Goal: Information Seeking & Learning: Learn about a topic

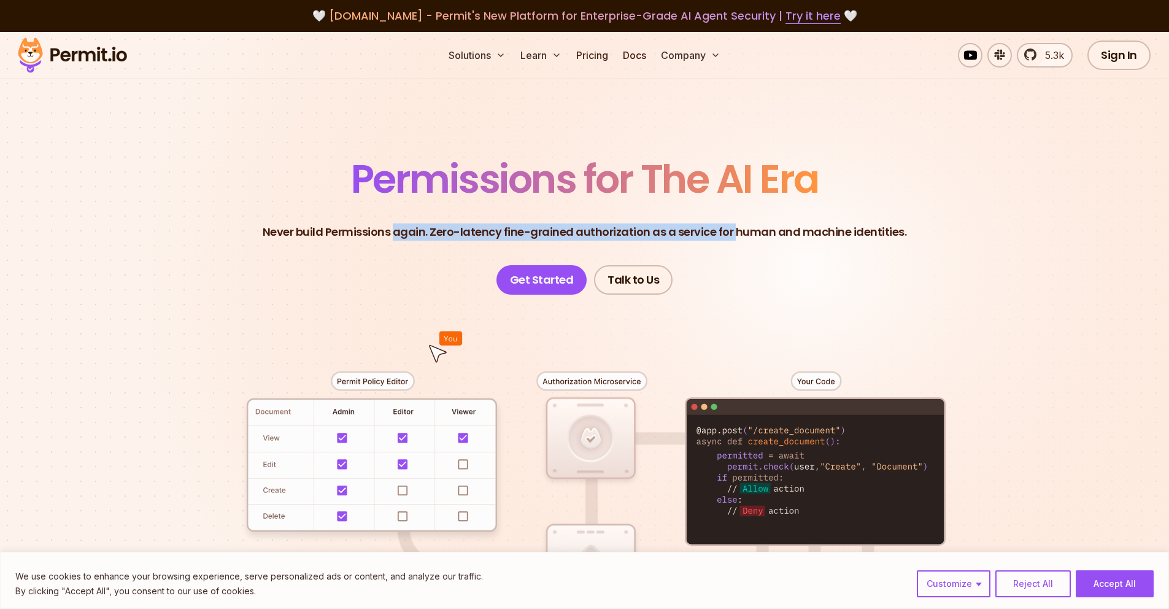
drag, startPoint x: 0, startPoint y: 0, endPoint x: 751, endPoint y: 228, distance: 785.0
click at [751, 228] on p "Never build Permissions again. Zero-latency fine-grained authorization as a ser…" at bounding box center [585, 231] width 644 height 17
drag, startPoint x: 911, startPoint y: 231, endPoint x: 446, endPoint y: 236, distance: 464.6
click at [446, 236] on header "Permissions for The AI Era Never build Permissions again. Zero-latency fine-gra…" at bounding box center [584, 227] width 859 height 135
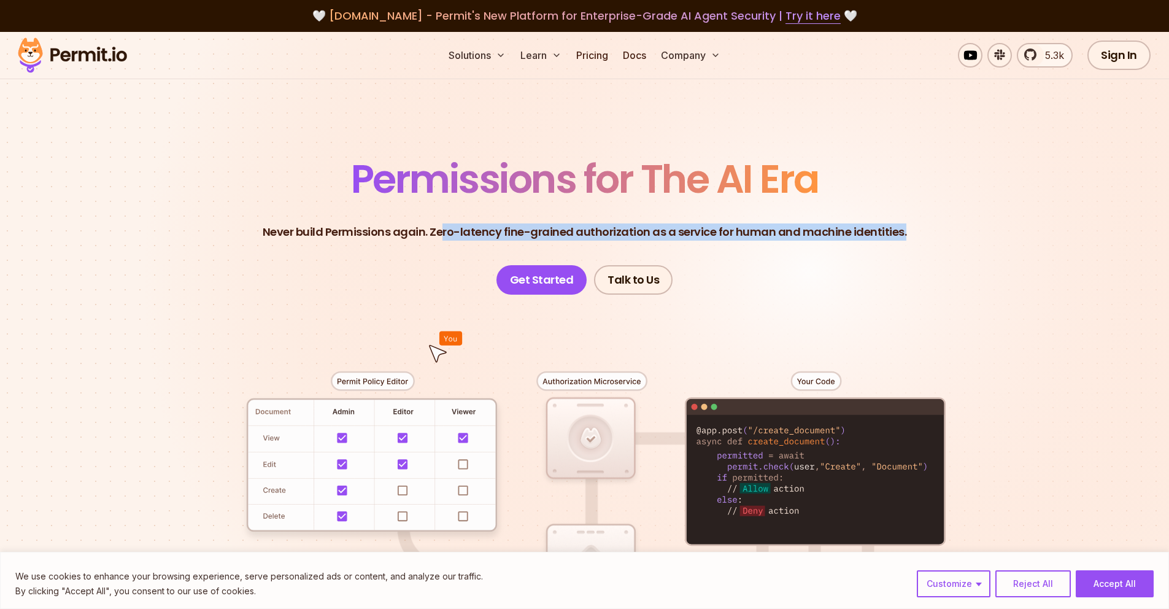
click at [446, 236] on p "Never build Permissions again. Zero-latency fine-grained authorization as a ser…" at bounding box center [585, 231] width 644 height 17
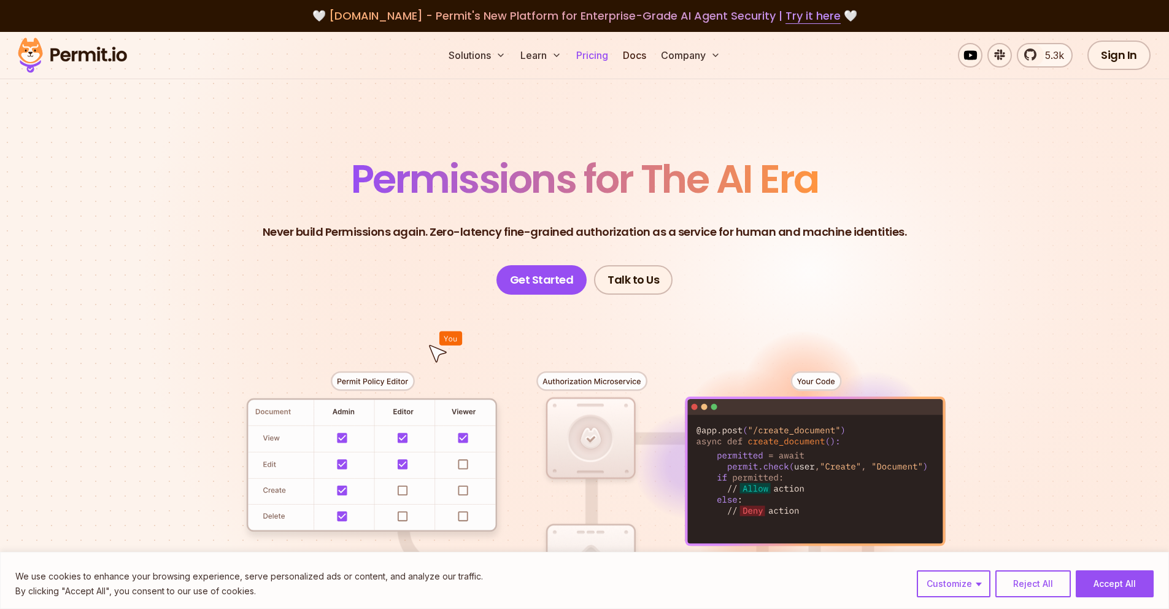
click at [601, 52] on link "Pricing" at bounding box center [592, 55] width 42 height 25
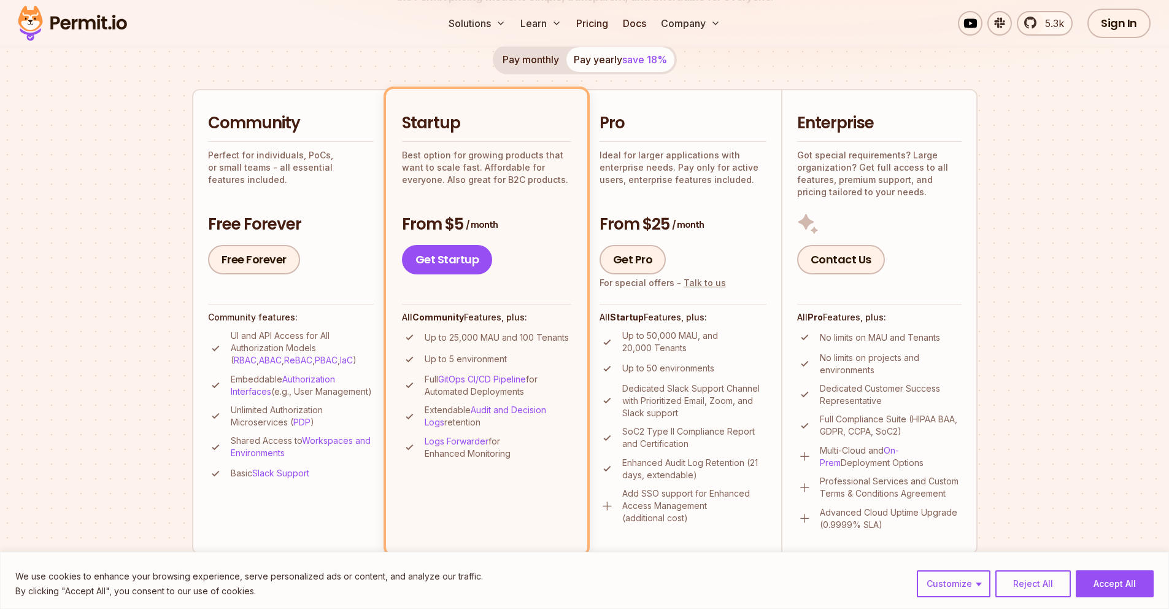
scroll to position [239, 0]
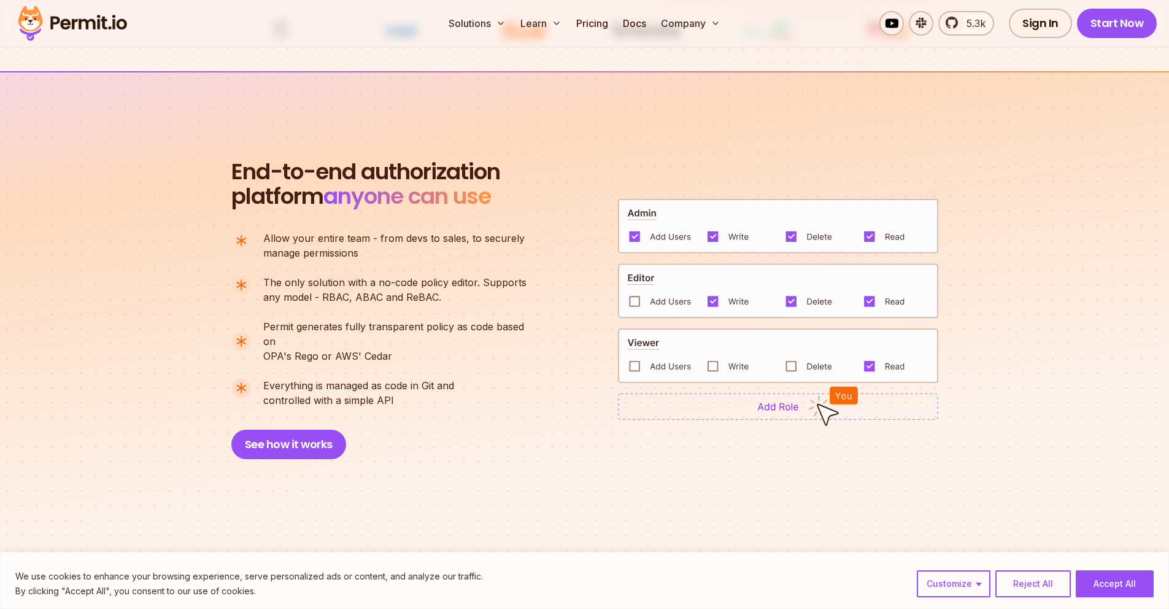
scroll to position [775, 0]
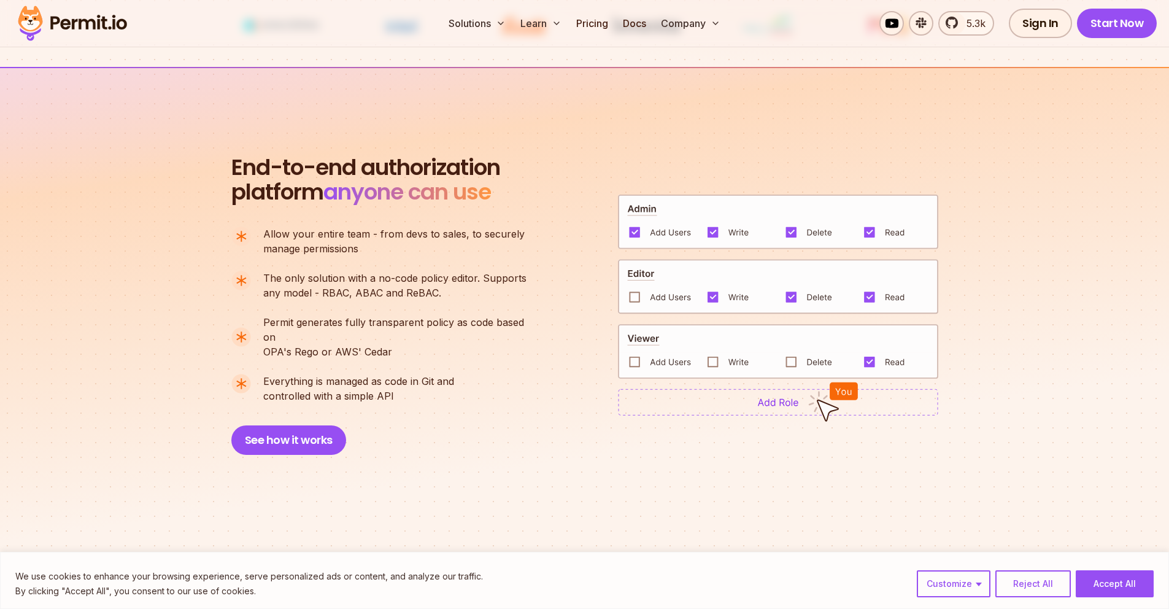
click at [716, 357] on img at bounding box center [778, 351] width 320 height 55
click at [713, 357] on img at bounding box center [778, 351] width 320 height 55
click at [754, 402] on img at bounding box center [778, 401] width 320 height 27
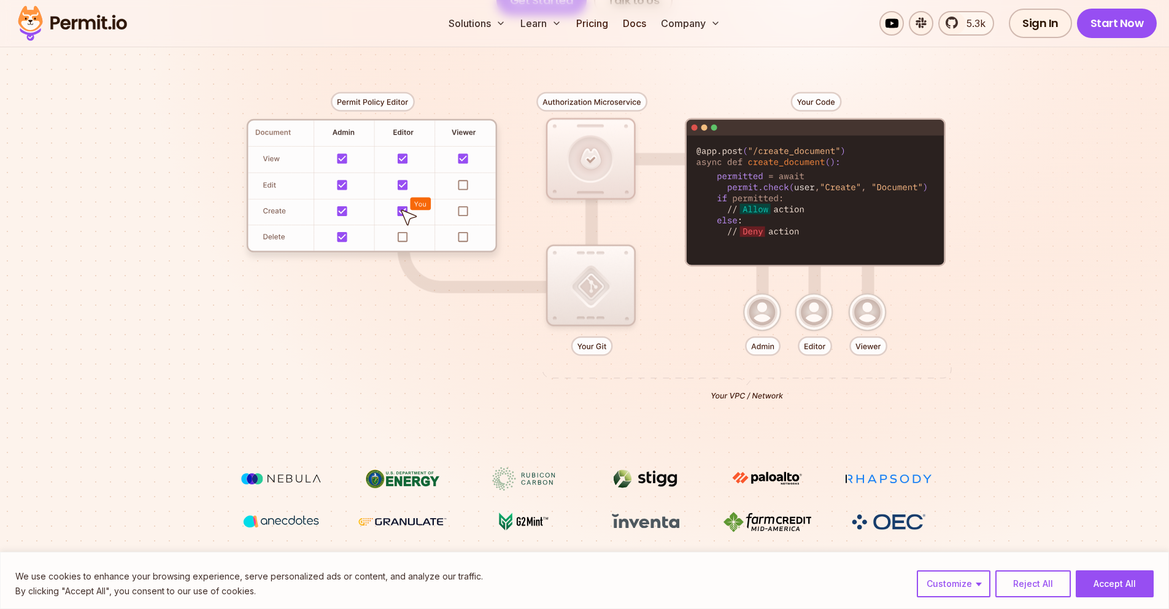
scroll to position [0, 0]
